Goal: Find specific page/section: Find specific page/section

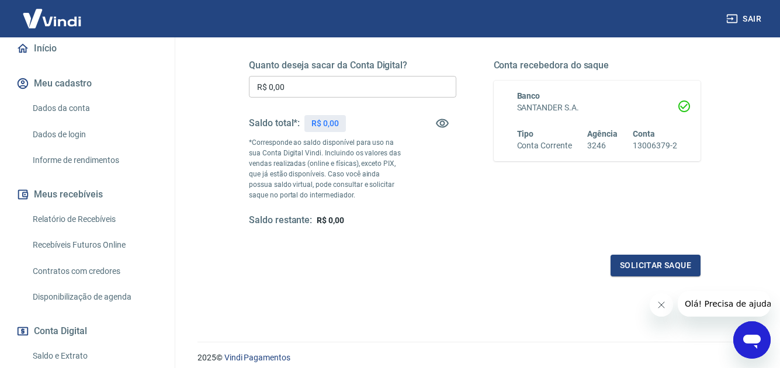
scroll to position [117, 0]
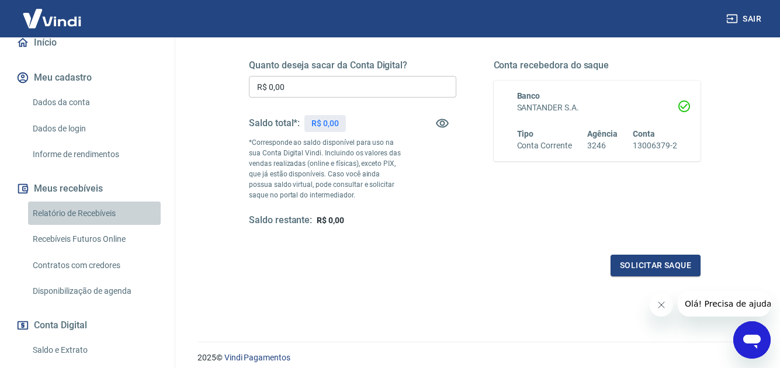
click at [102, 219] on link "Relatório de Recebíveis" at bounding box center [94, 213] width 133 height 24
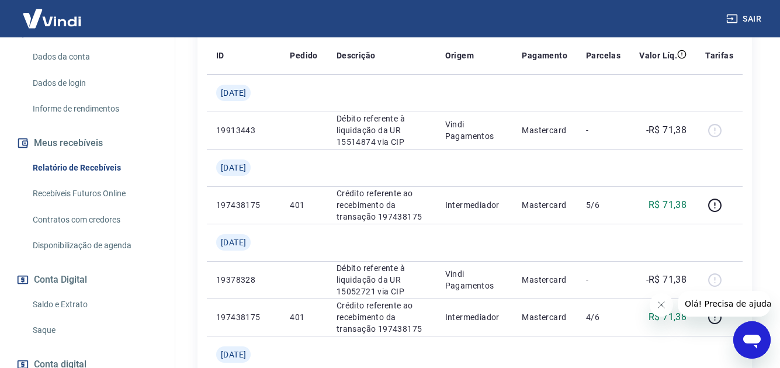
scroll to position [175, 0]
